Goal: Transaction & Acquisition: Download file/media

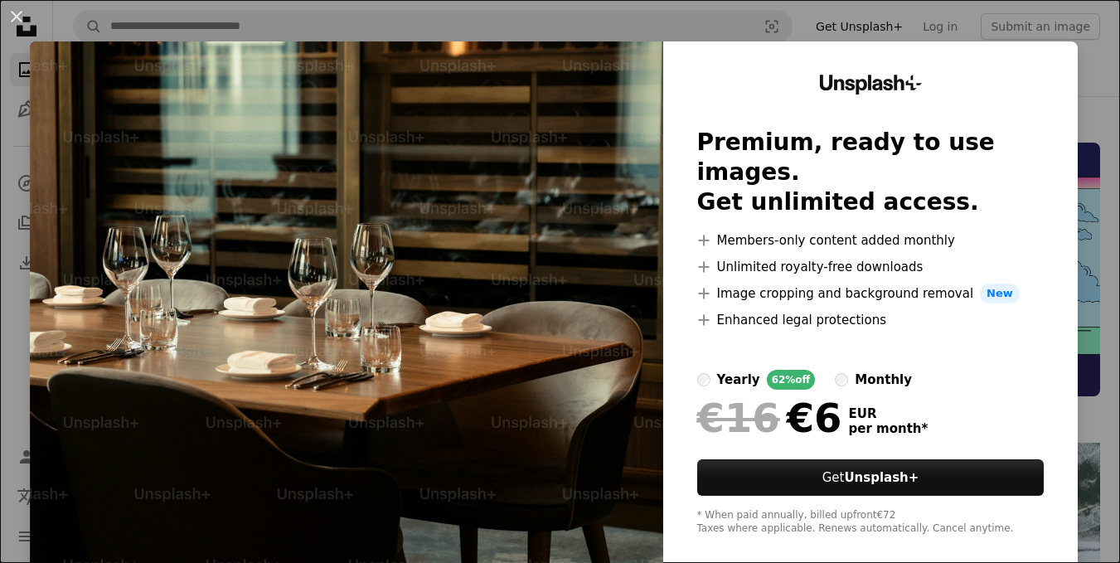
scroll to position [2744, 0]
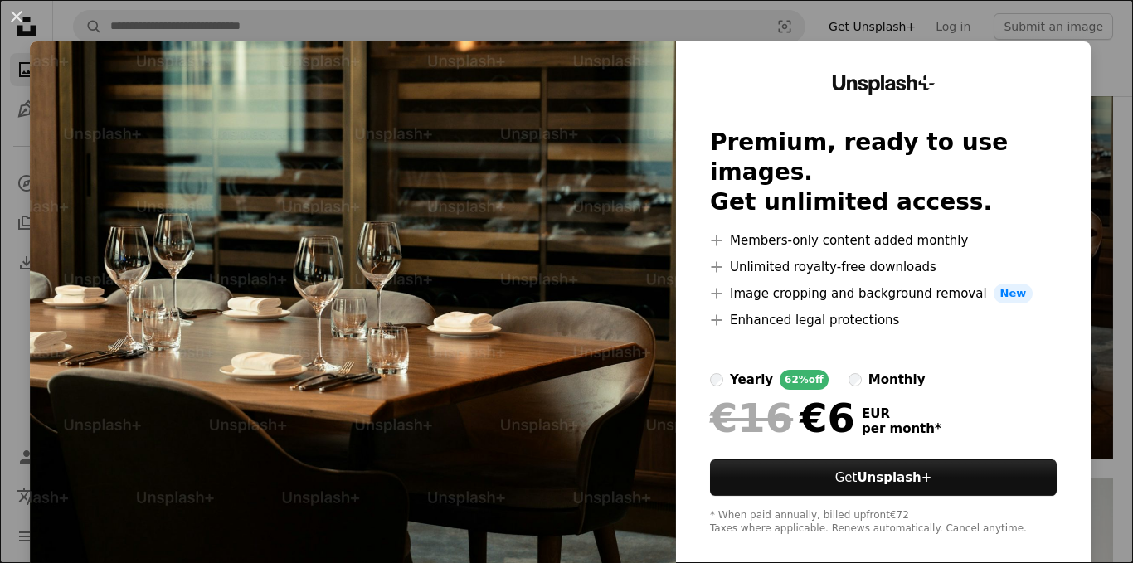
click at [610, 259] on img at bounding box center [353, 304] width 646 height 527
click at [15, 10] on button "An X shape" at bounding box center [17, 17] width 20 height 20
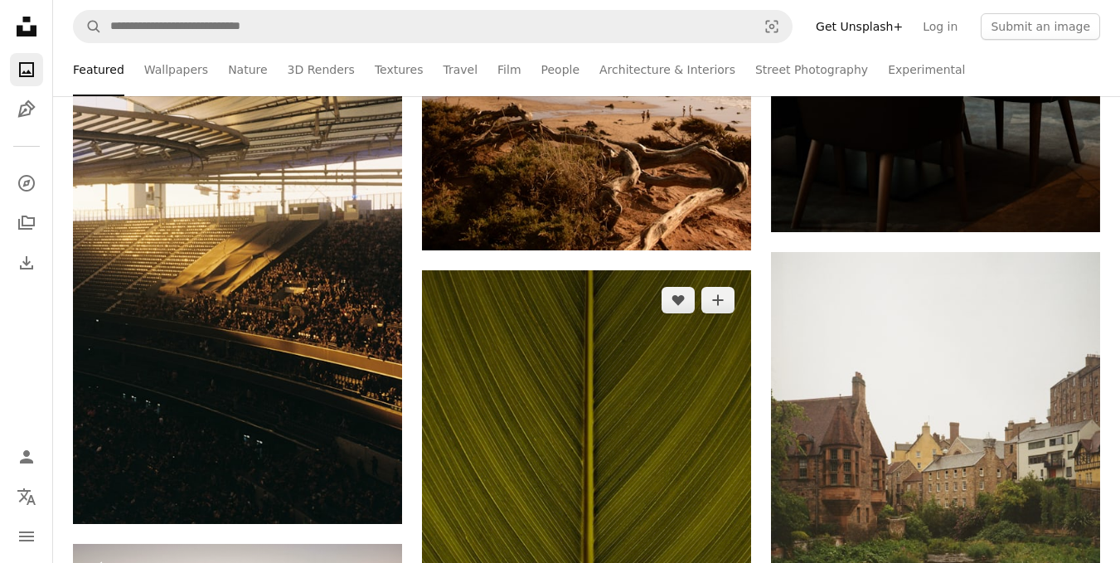
scroll to position [2950, 0]
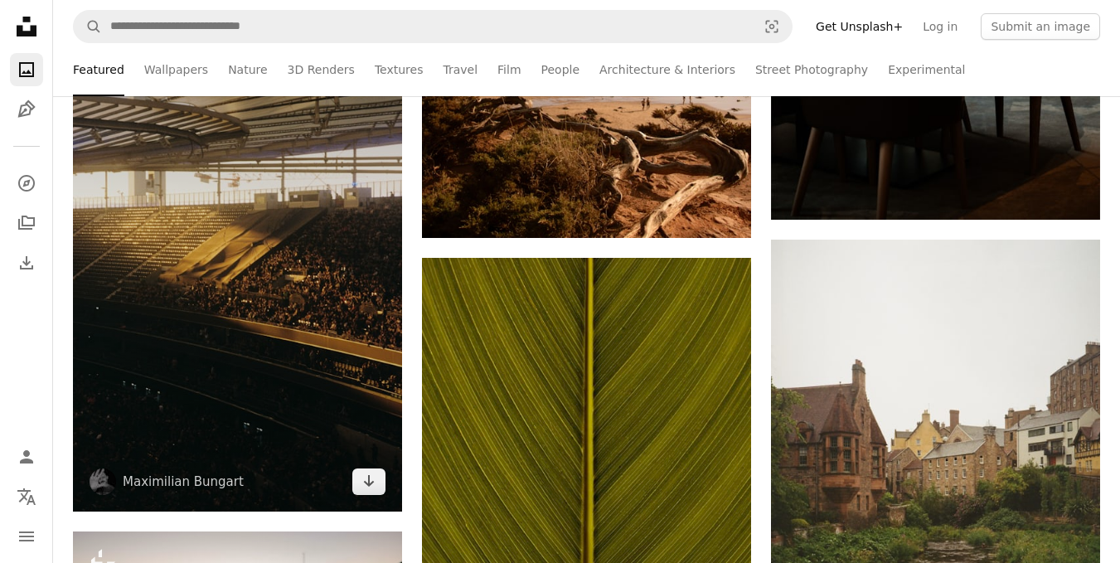
drag, startPoint x: 522, startPoint y: 411, endPoint x: 354, endPoint y: 455, distance: 174.0
click at [354, 455] on img at bounding box center [237, 266] width 329 height 491
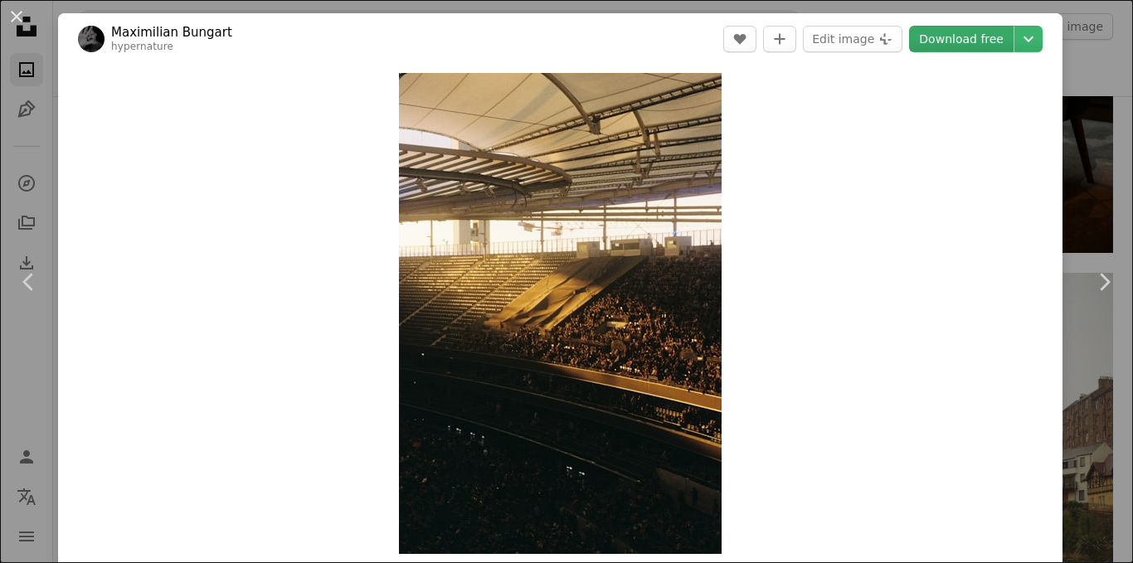
click at [960, 44] on link "Download free" at bounding box center [961, 39] width 104 height 27
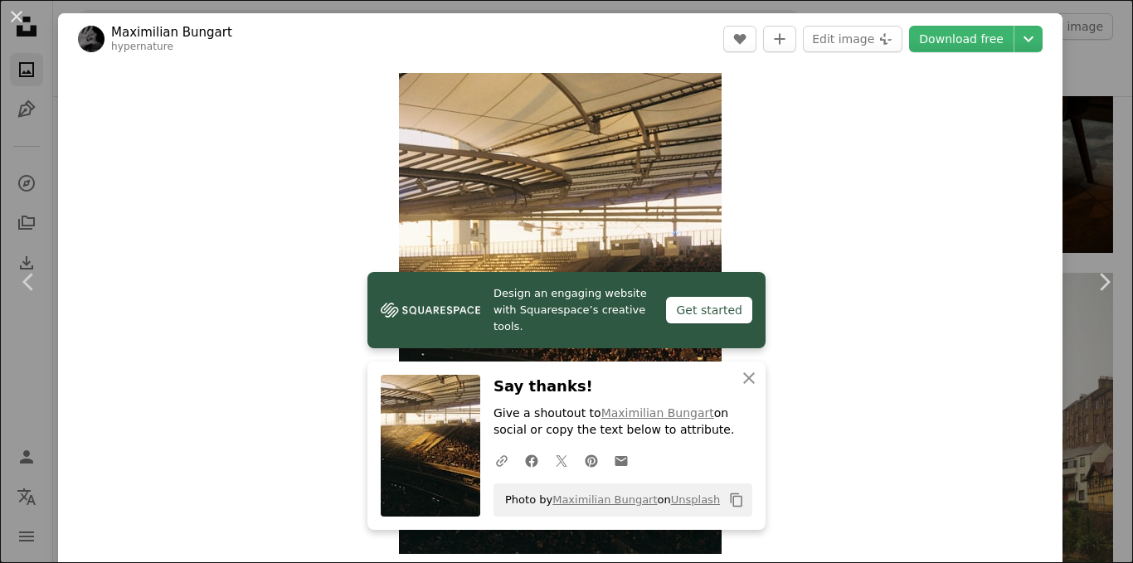
click at [719, 323] on div "Get started" at bounding box center [709, 310] width 86 height 27
click at [1100, 275] on icon at bounding box center [1105, 281] width 11 height 17
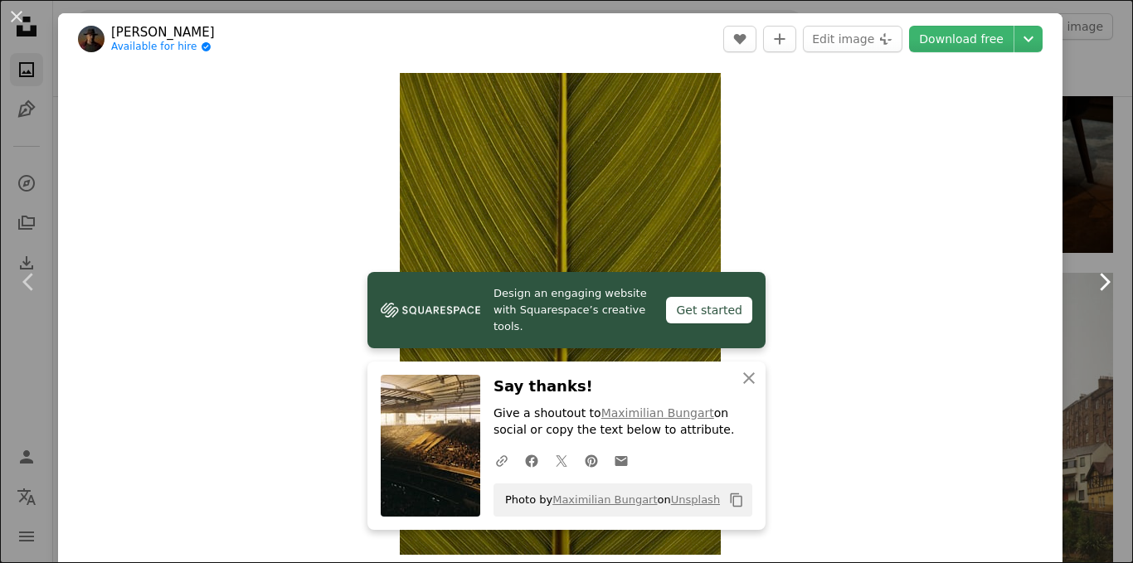
click at [1100, 275] on icon at bounding box center [1105, 281] width 11 height 17
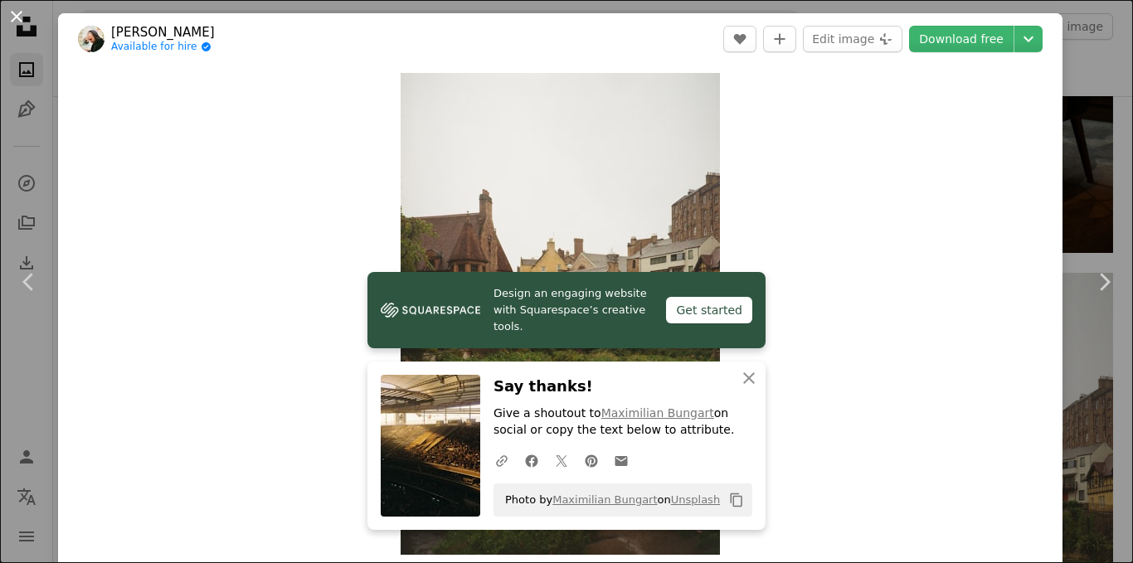
click at [12, 17] on button "An X shape" at bounding box center [17, 17] width 20 height 20
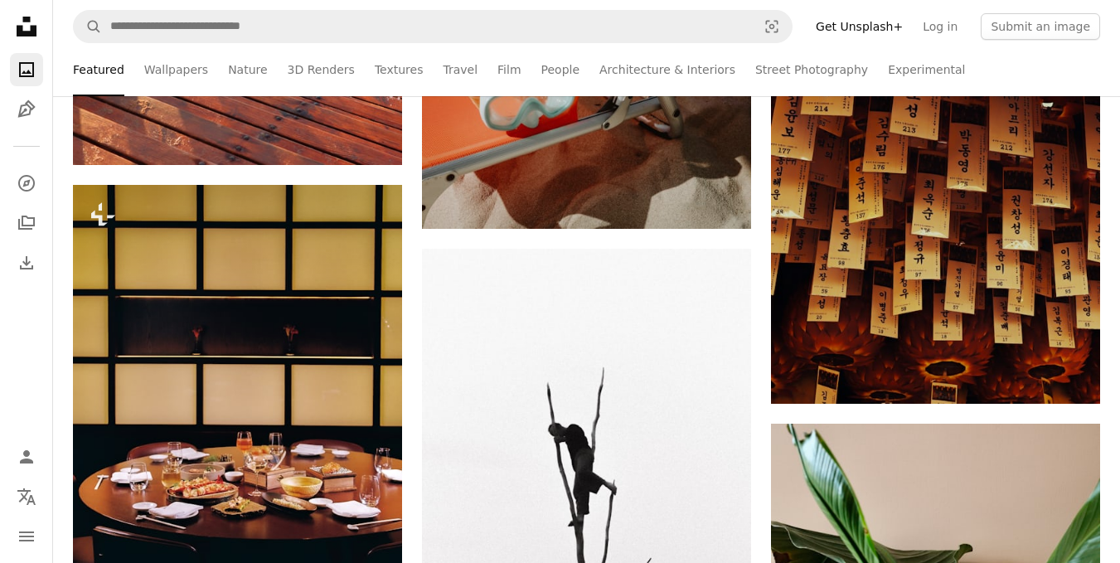
scroll to position [5948, 0]
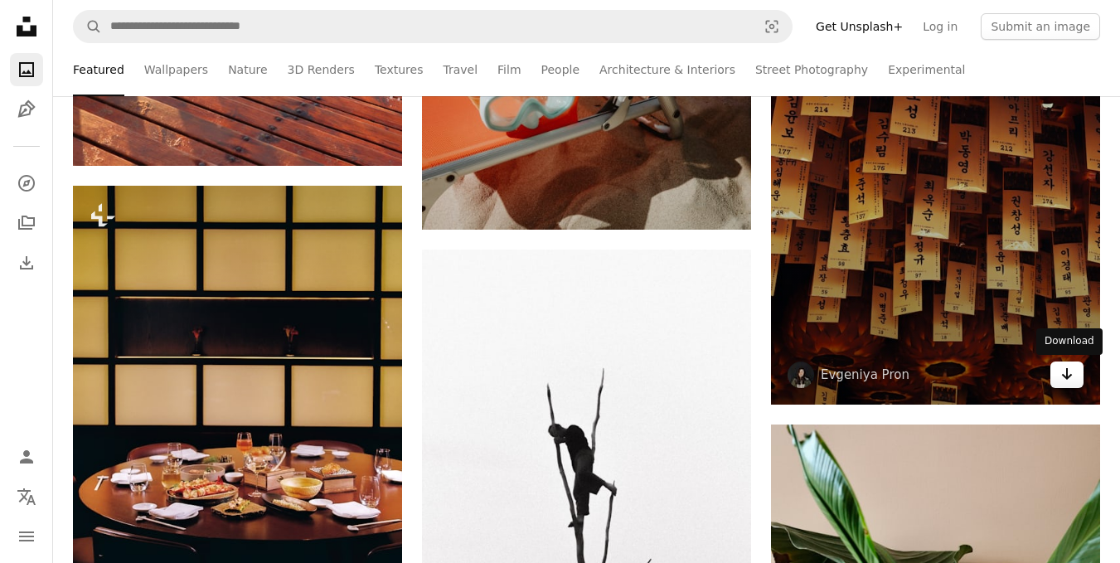
click at [1064, 371] on icon "Arrow pointing down" at bounding box center [1067, 374] width 13 height 20
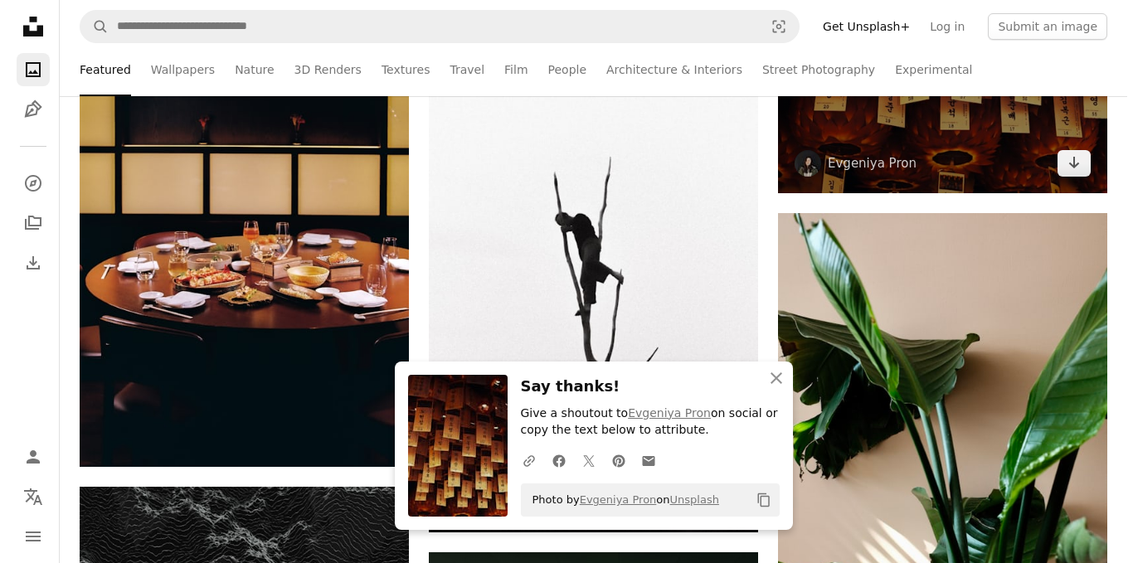
scroll to position [6163, 0]
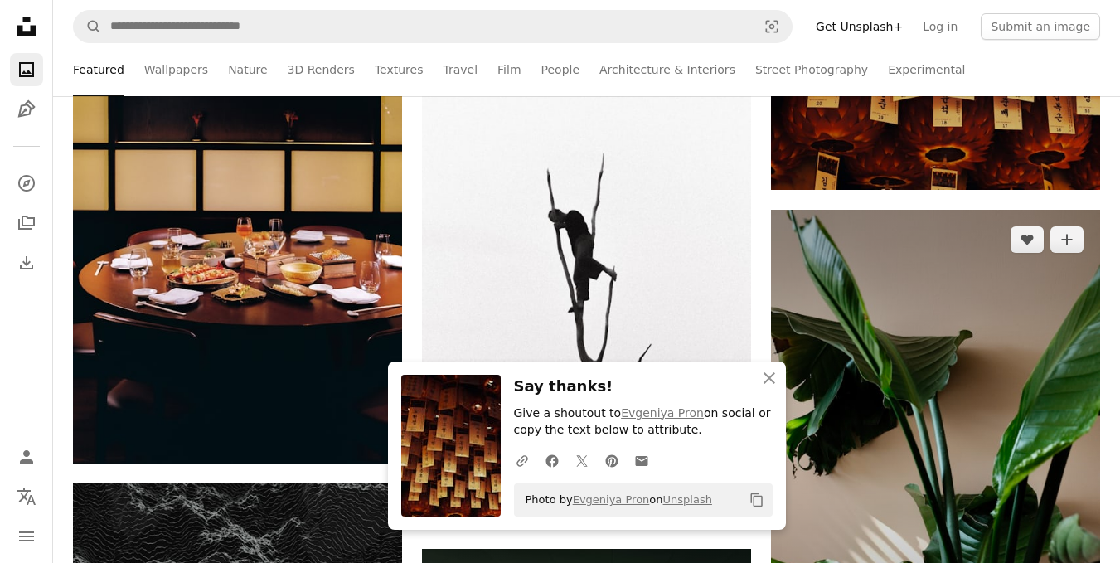
click at [974, 411] on img at bounding box center [935, 457] width 329 height 494
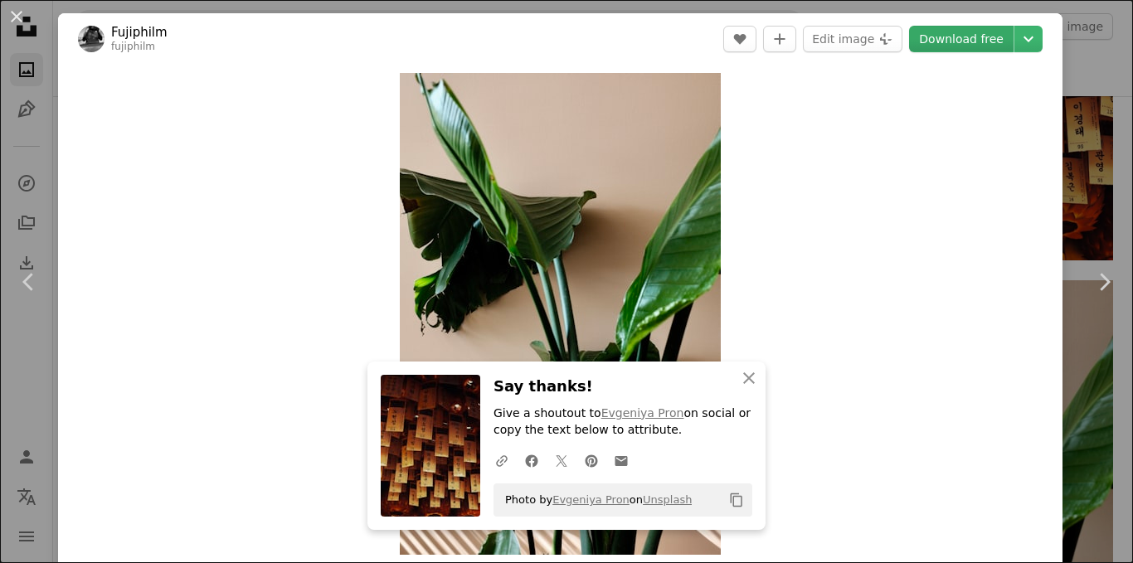
click at [965, 36] on link "Download free" at bounding box center [961, 39] width 104 height 27
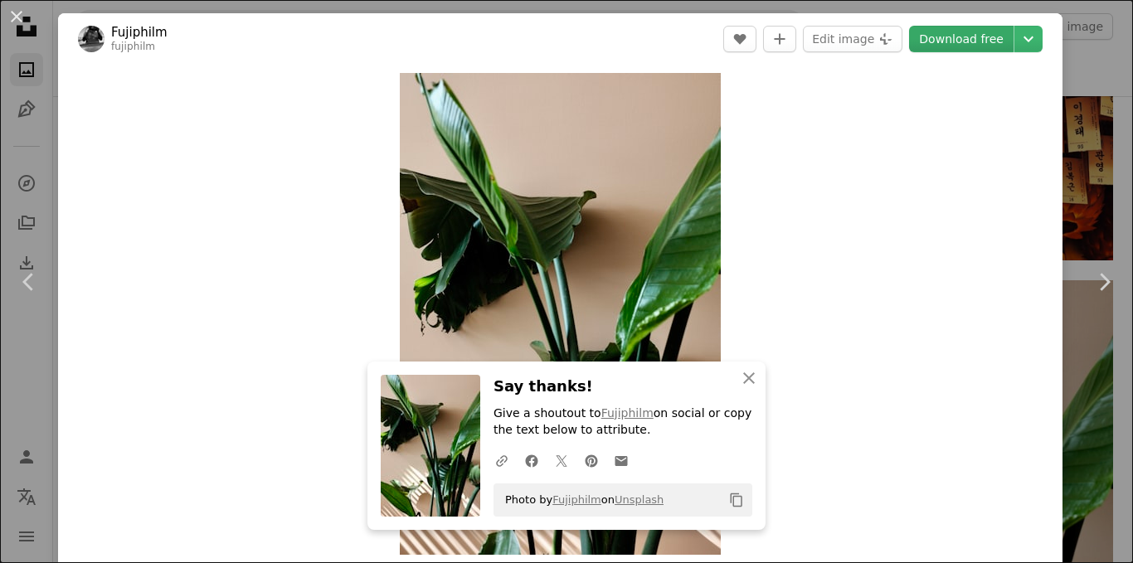
click at [965, 36] on link "Download free" at bounding box center [961, 39] width 104 height 27
click at [1016, 40] on icon "Chevron down" at bounding box center [1028, 39] width 27 height 20
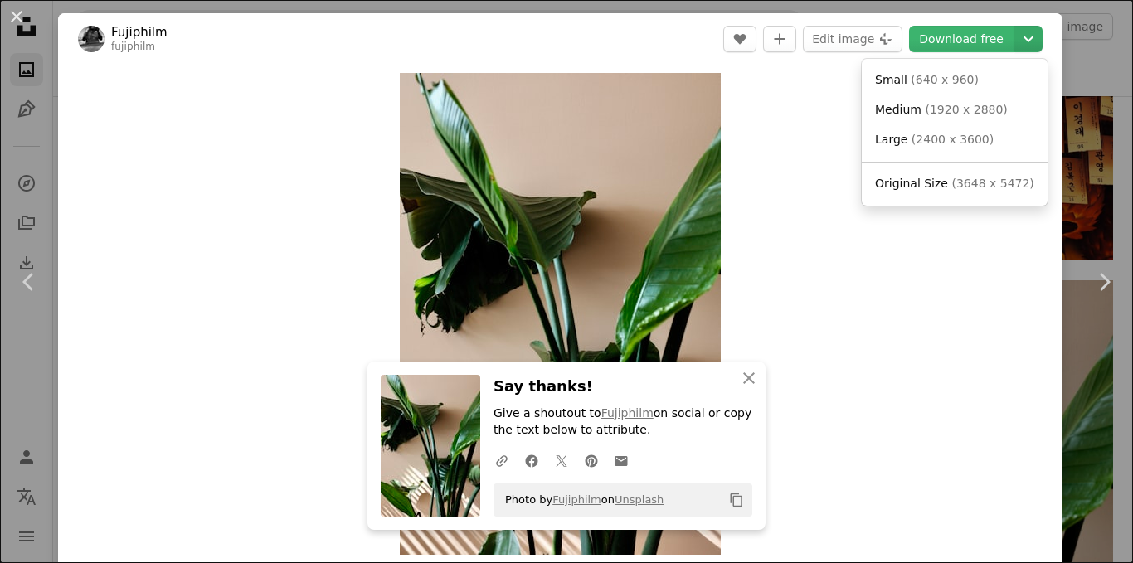
click at [1016, 40] on icon "Chevron down" at bounding box center [1028, 39] width 27 height 20
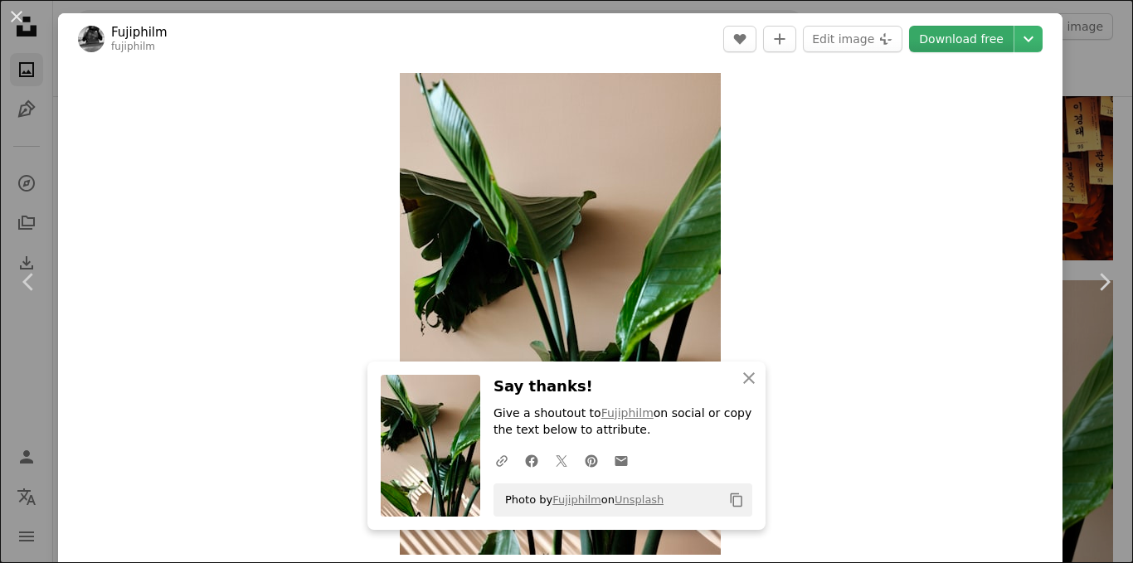
click at [955, 31] on link "Download free" at bounding box center [961, 39] width 104 height 27
click at [876, 61] on header "Fujiphilm fujiphilm A heart A plus sign Edit image Plus sign for Unsplash+ Down…" at bounding box center [560, 38] width 1004 height 51
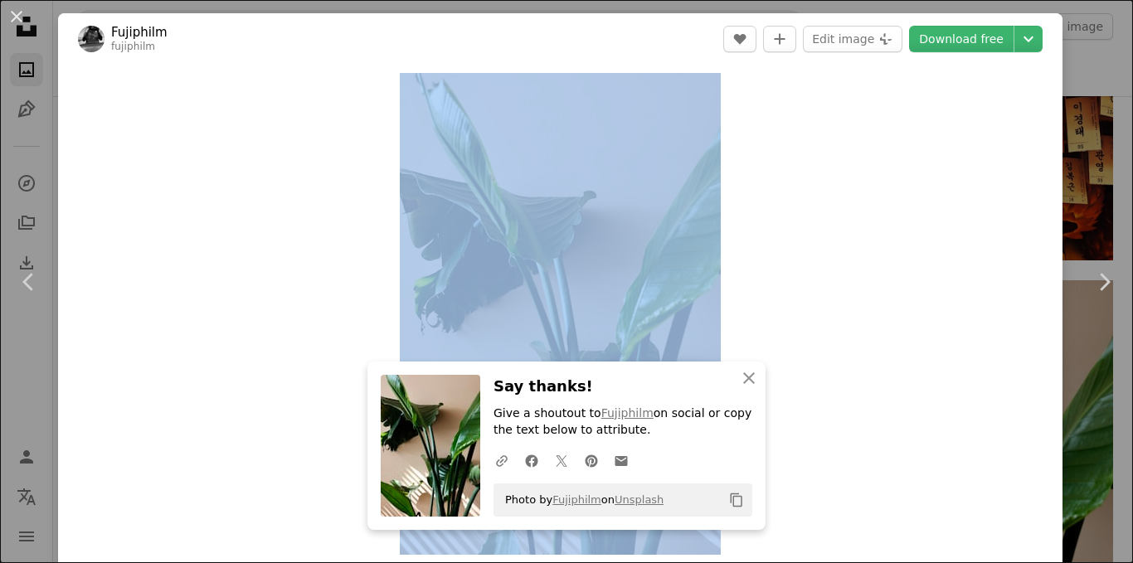
click at [876, 61] on header "Fujiphilm fujiphilm A heart A plus sign Edit image Plus sign for Unsplash+ Down…" at bounding box center [560, 38] width 1004 height 51
